Goal: Task Accomplishment & Management: Manage account settings

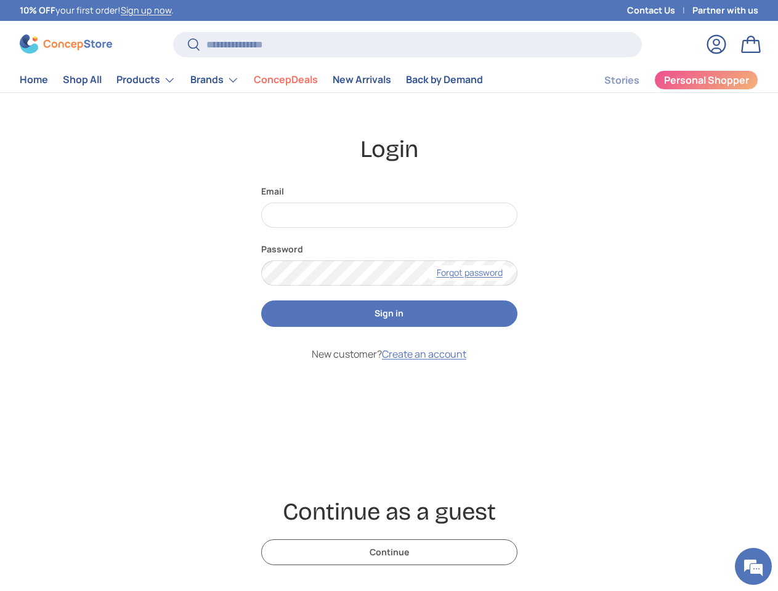
click at [389, 296] on form "Email Password Forgot password Sign in New customer? Create an account" at bounding box center [389, 328] width 256 height 287
click at [270, 80] on li "ConcepDeals" at bounding box center [285, 80] width 79 height 24
click at [166, 80] on link "Products" at bounding box center [145, 80] width 59 height 25
click at [271, 126] on body "Skip to content 10% OFF your first order! Sign up now . Contact Us Partner with…" at bounding box center [389, 579] width 778 height 1158
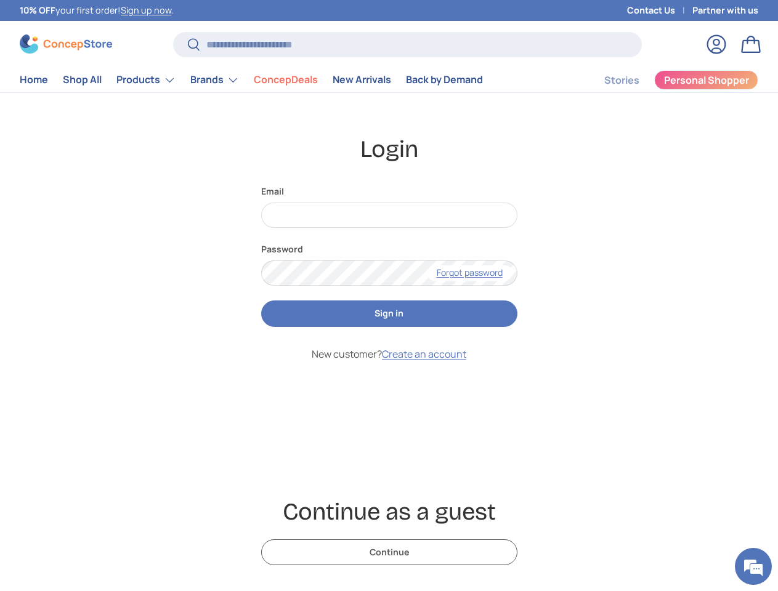
click at [234, 80] on link "Brands" at bounding box center [214, 80] width 49 height 25
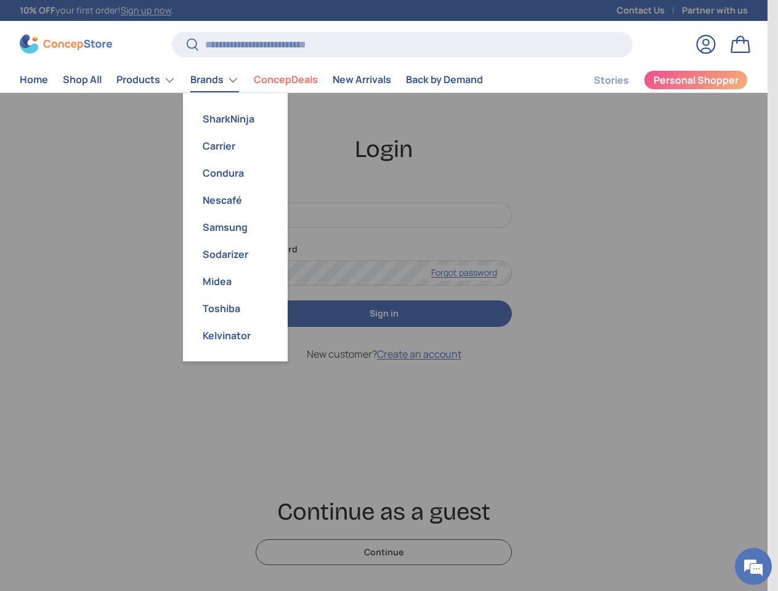
click at [753, 566] on em at bounding box center [752, 566] width 33 height 33
